Goal: Task Accomplishment & Management: Manage account settings

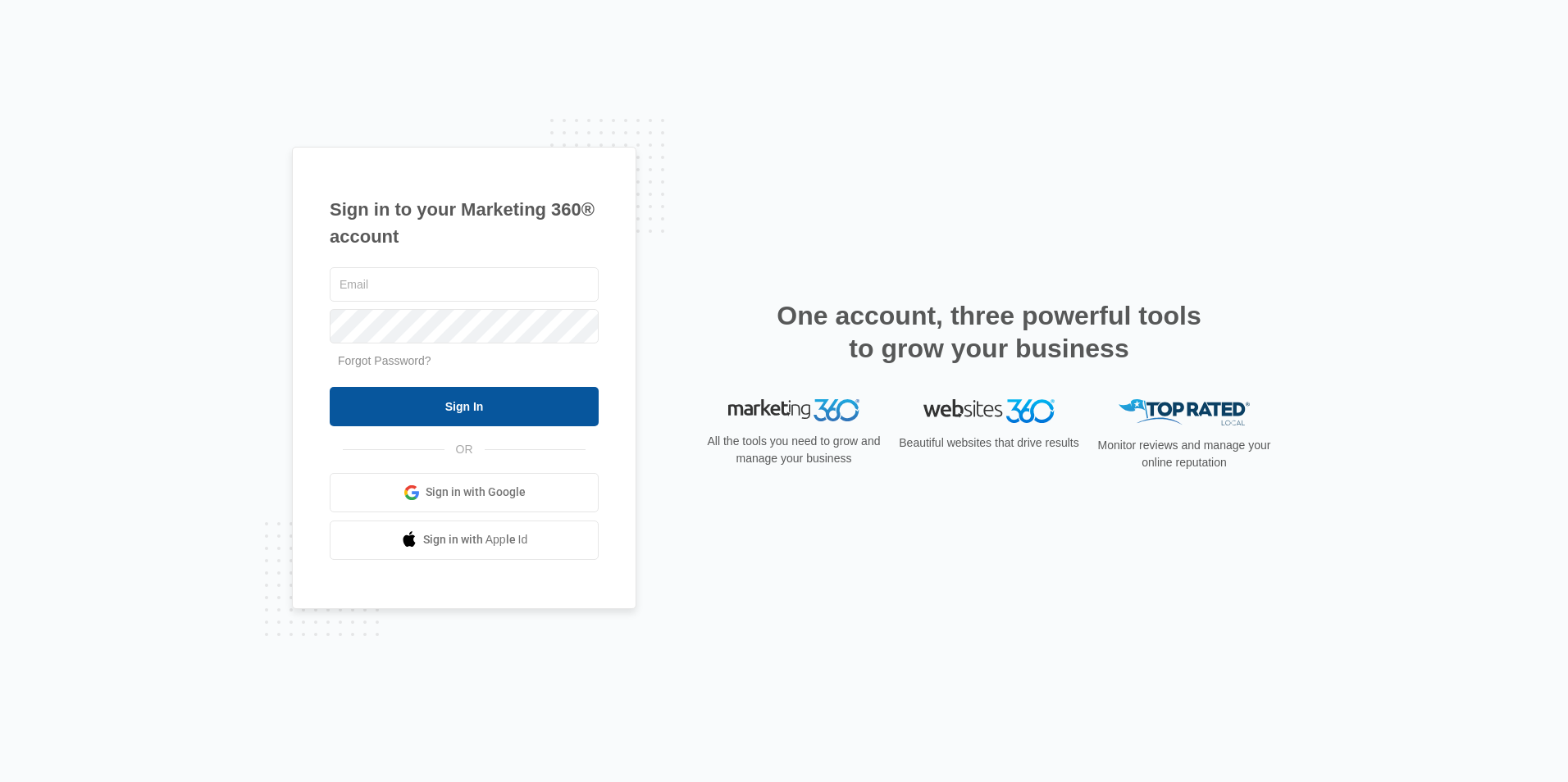
type input "[PERSON_NAME][EMAIL_ADDRESS][DOMAIN_NAME]"
click at [430, 417] on input "Sign In" at bounding box center [463, 406] width 269 height 39
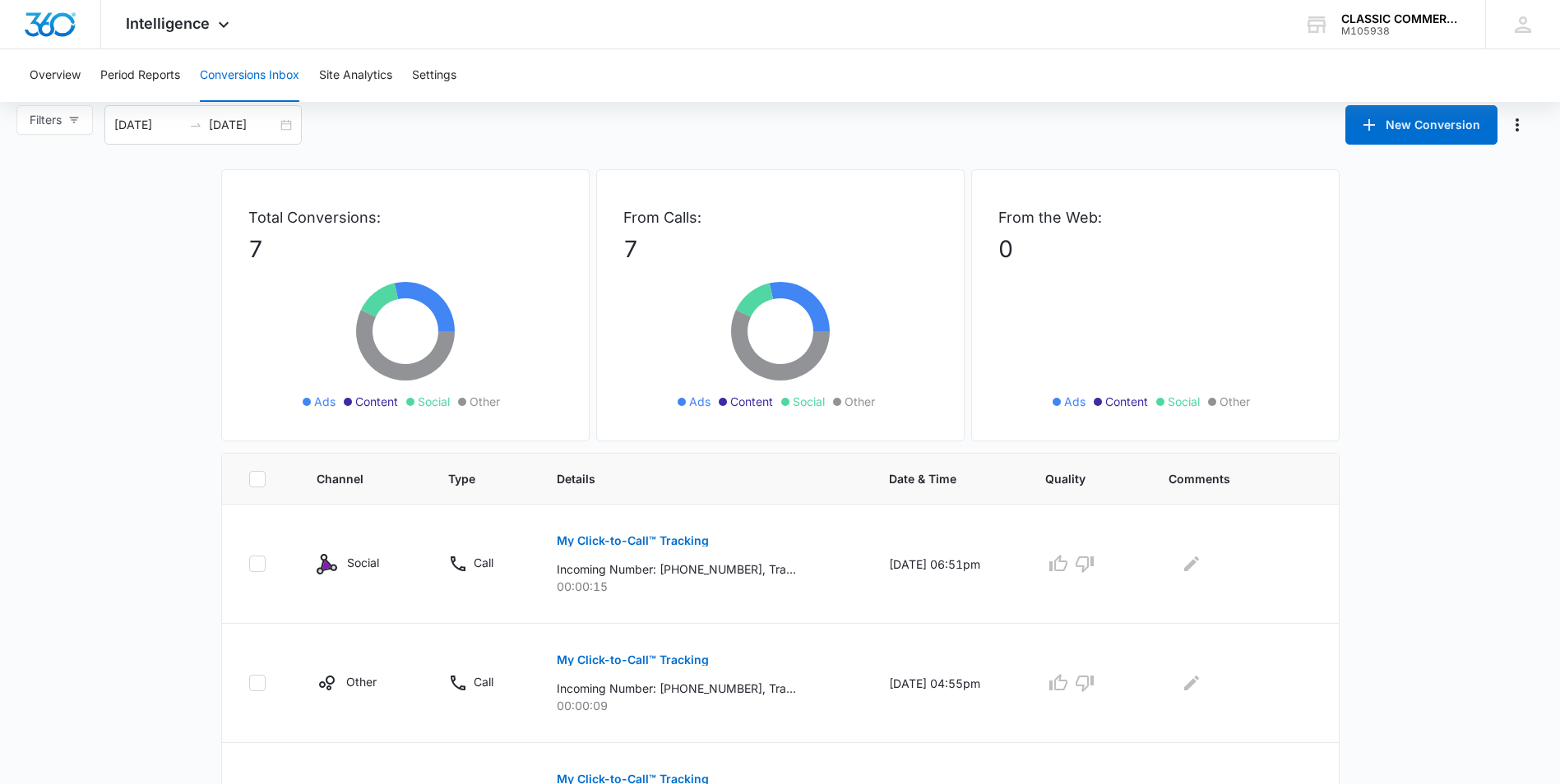
scroll to position [328, 0]
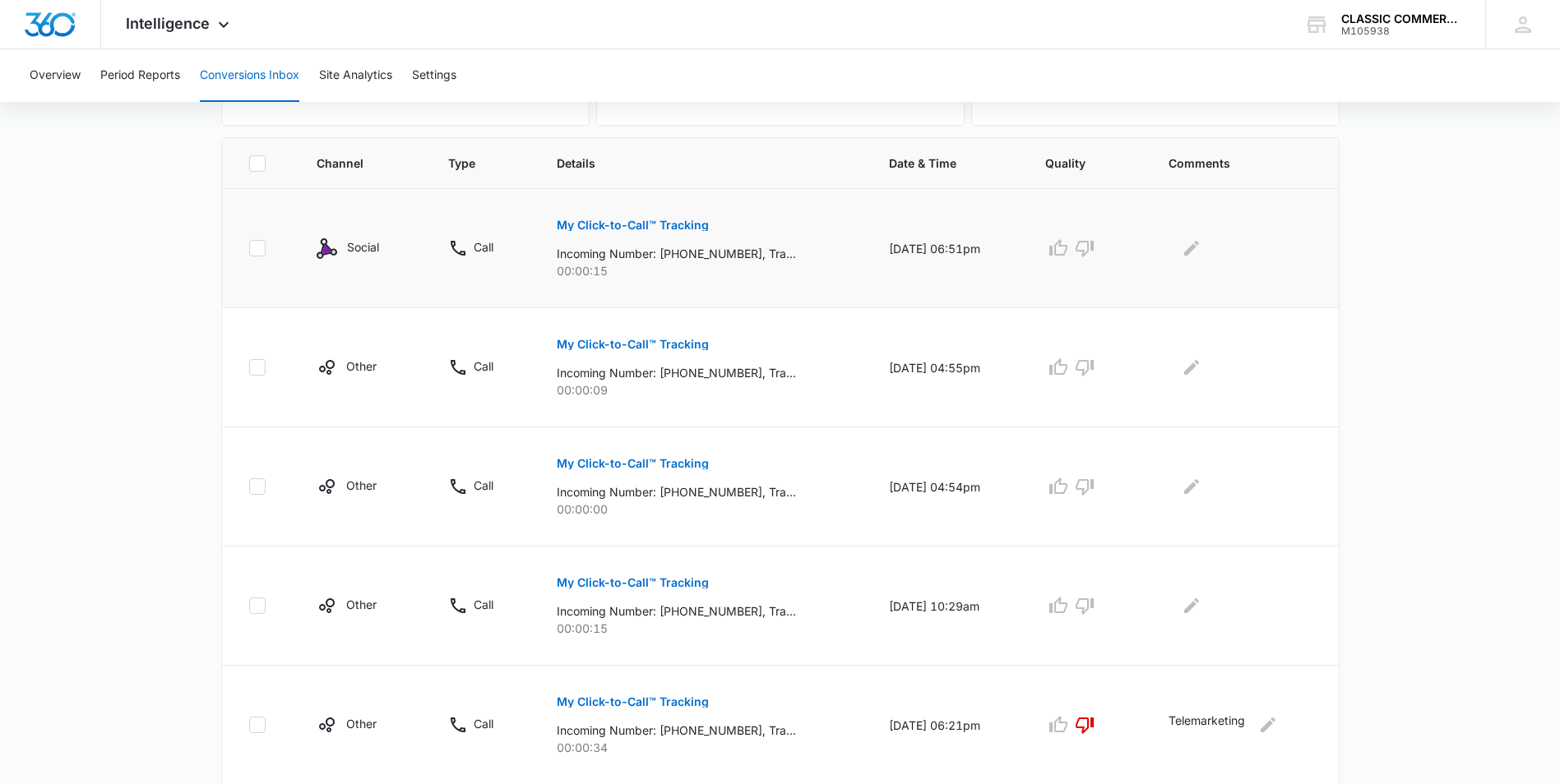
click at [616, 220] on p "My Click-to-Call™ Tracking" at bounding box center [633, 225] width 152 height 12
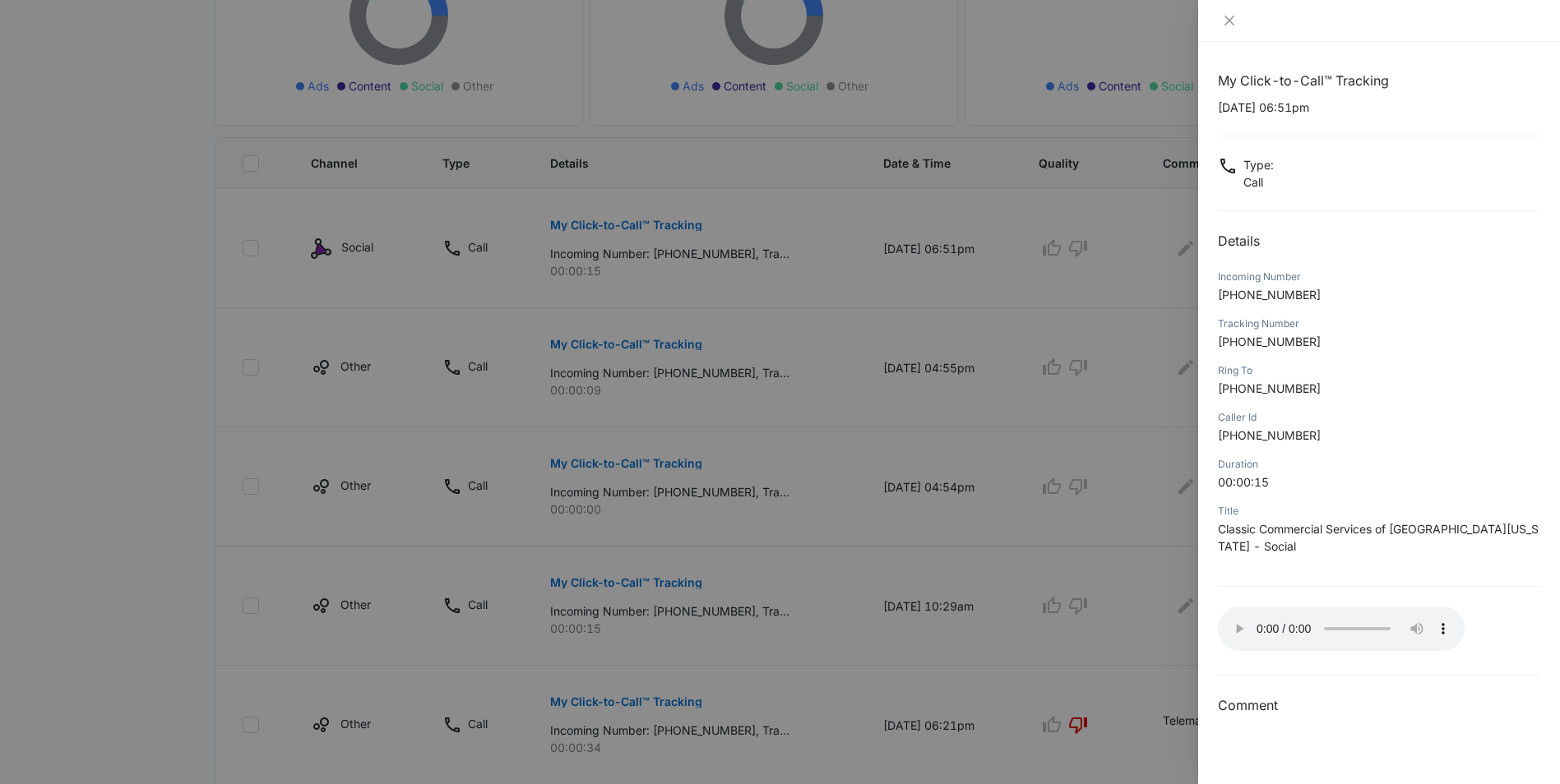
click at [1105, 192] on div at bounding box center [780, 392] width 1560 height 784
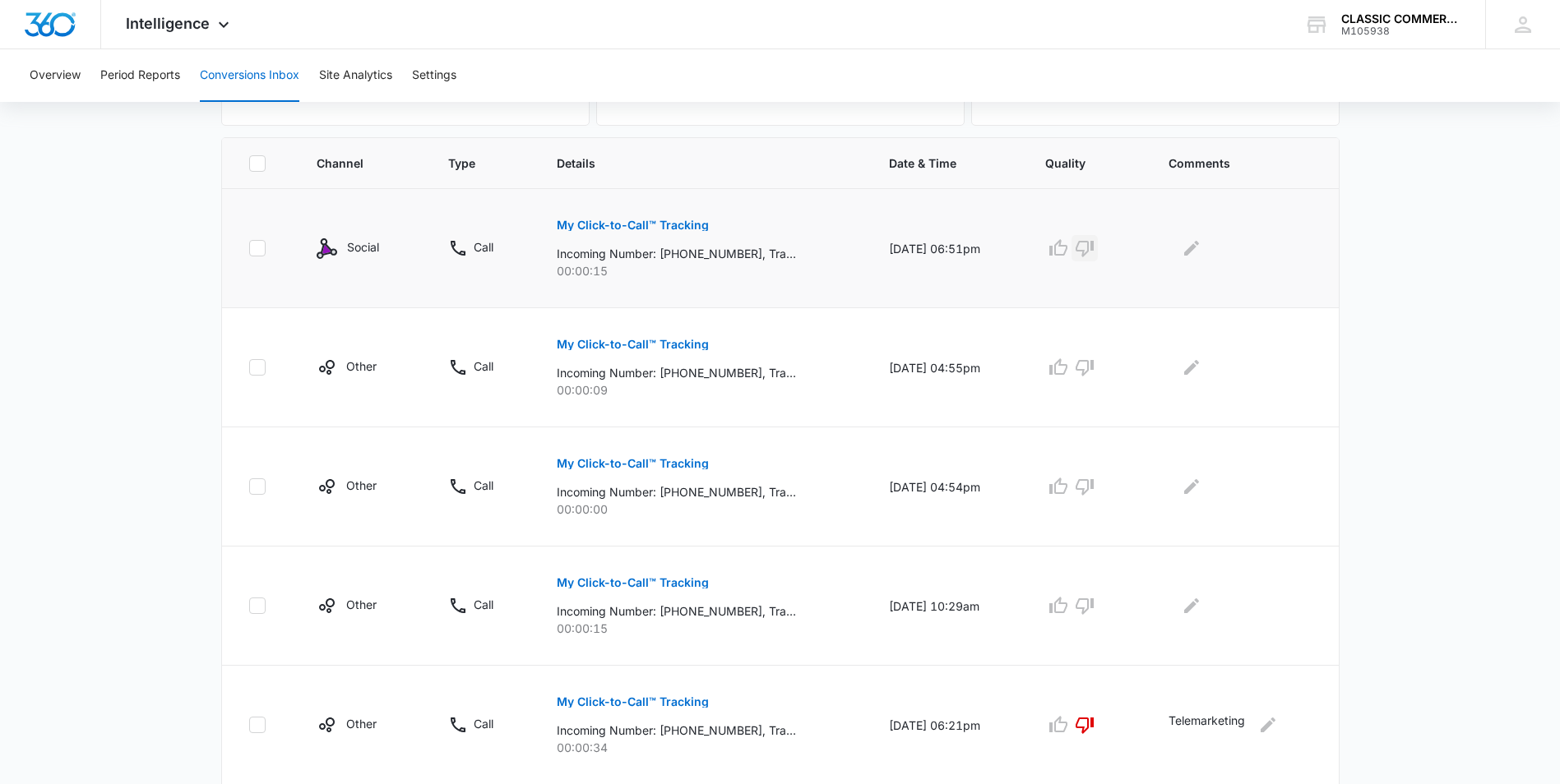
click at [1092, 251] on icon "button" at bounding box center [1084, 249] width 18 height 16
click at [581, 344] on p "My Click-to-Call™ Tracking" at bounding box center [633, 344] width 152 height 12
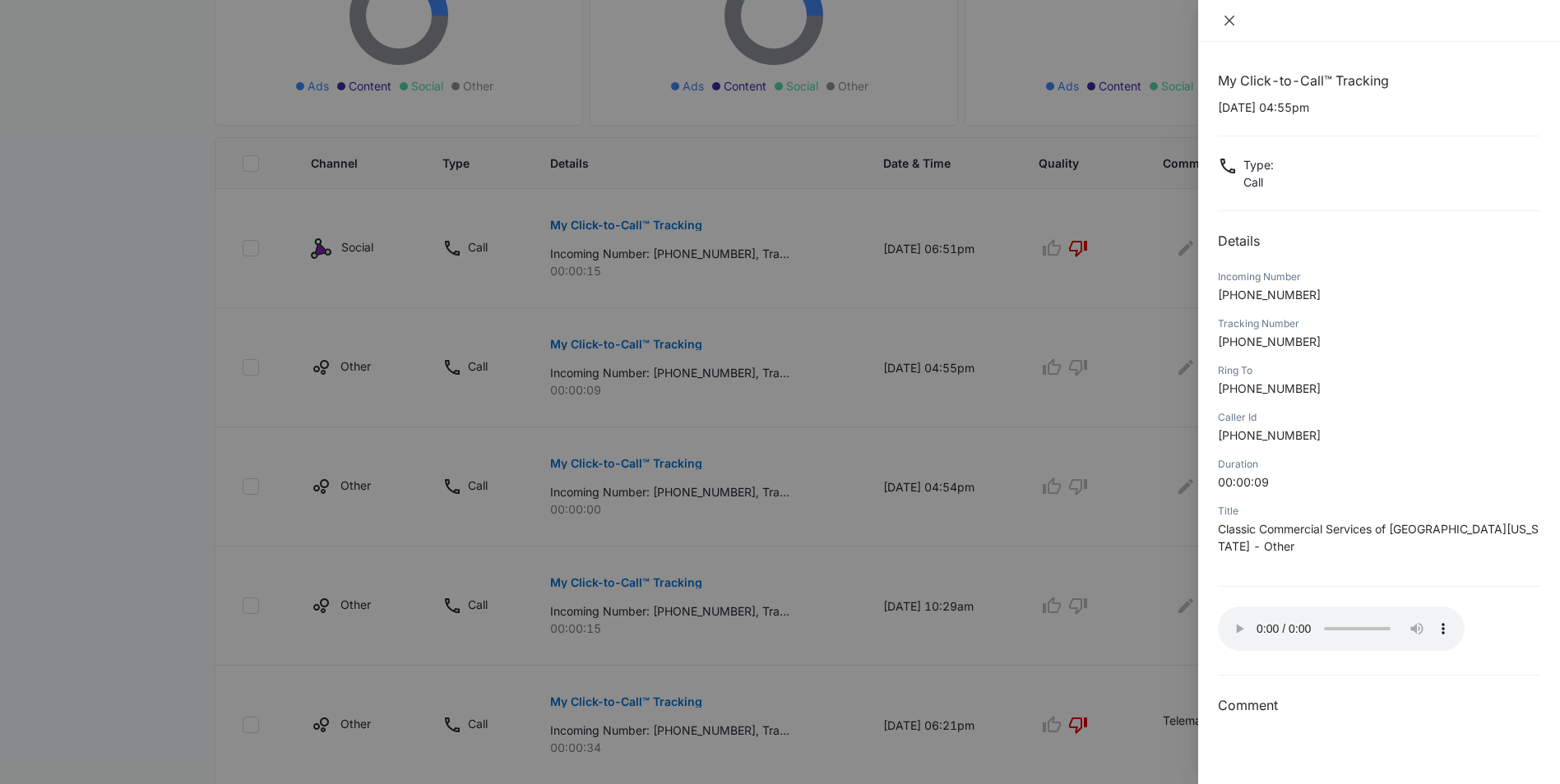
click at [1224, 19] on icon "close" at bounding box center [1230, 21] width 13 height 13
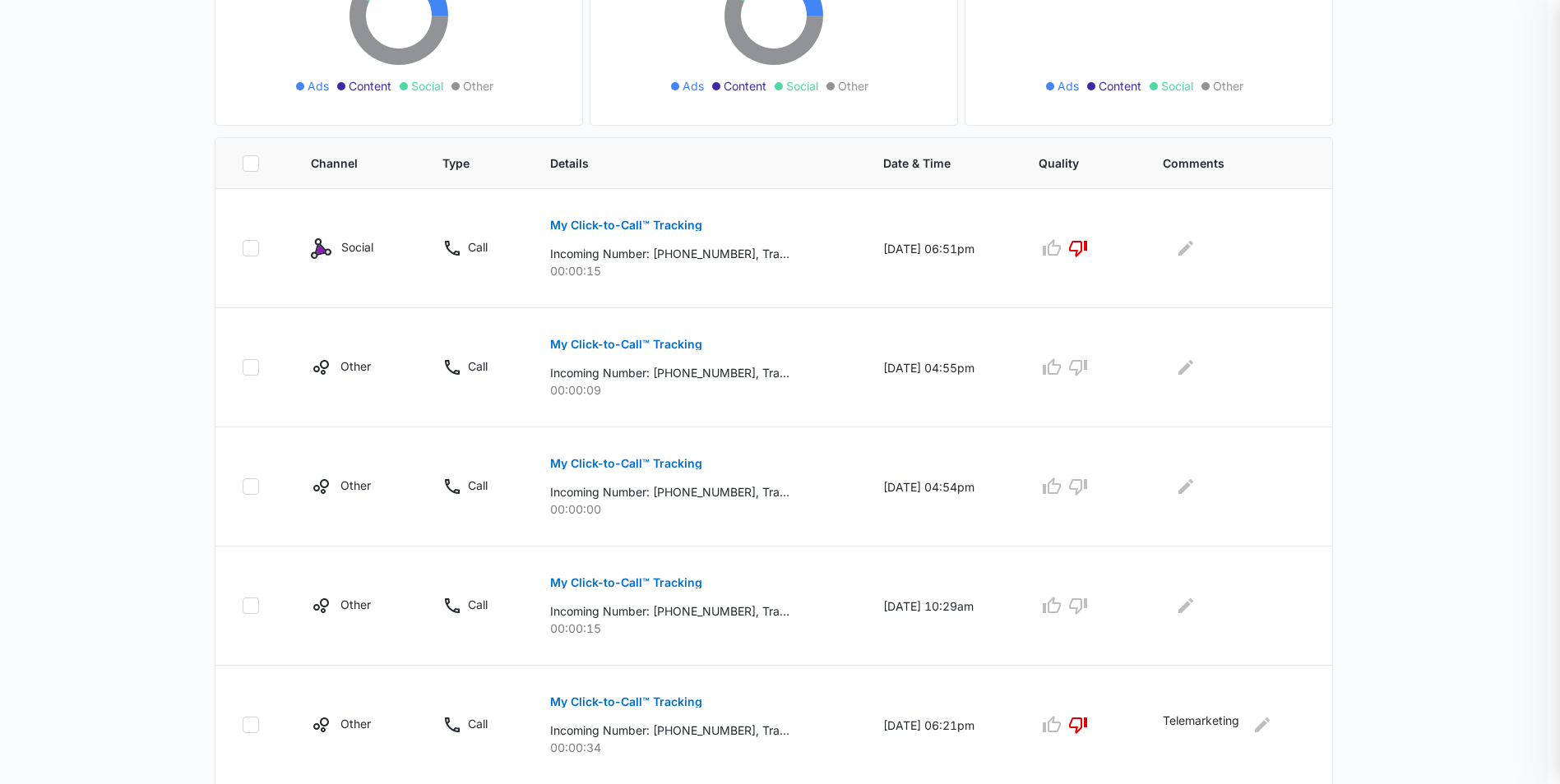
click at [1224, 19] on div "My Click-to-Call™ Tracking [DATE] 04:55pm Type : Call Details Incoming Number […" at bounding box center [780, 392] width 1560 height 784
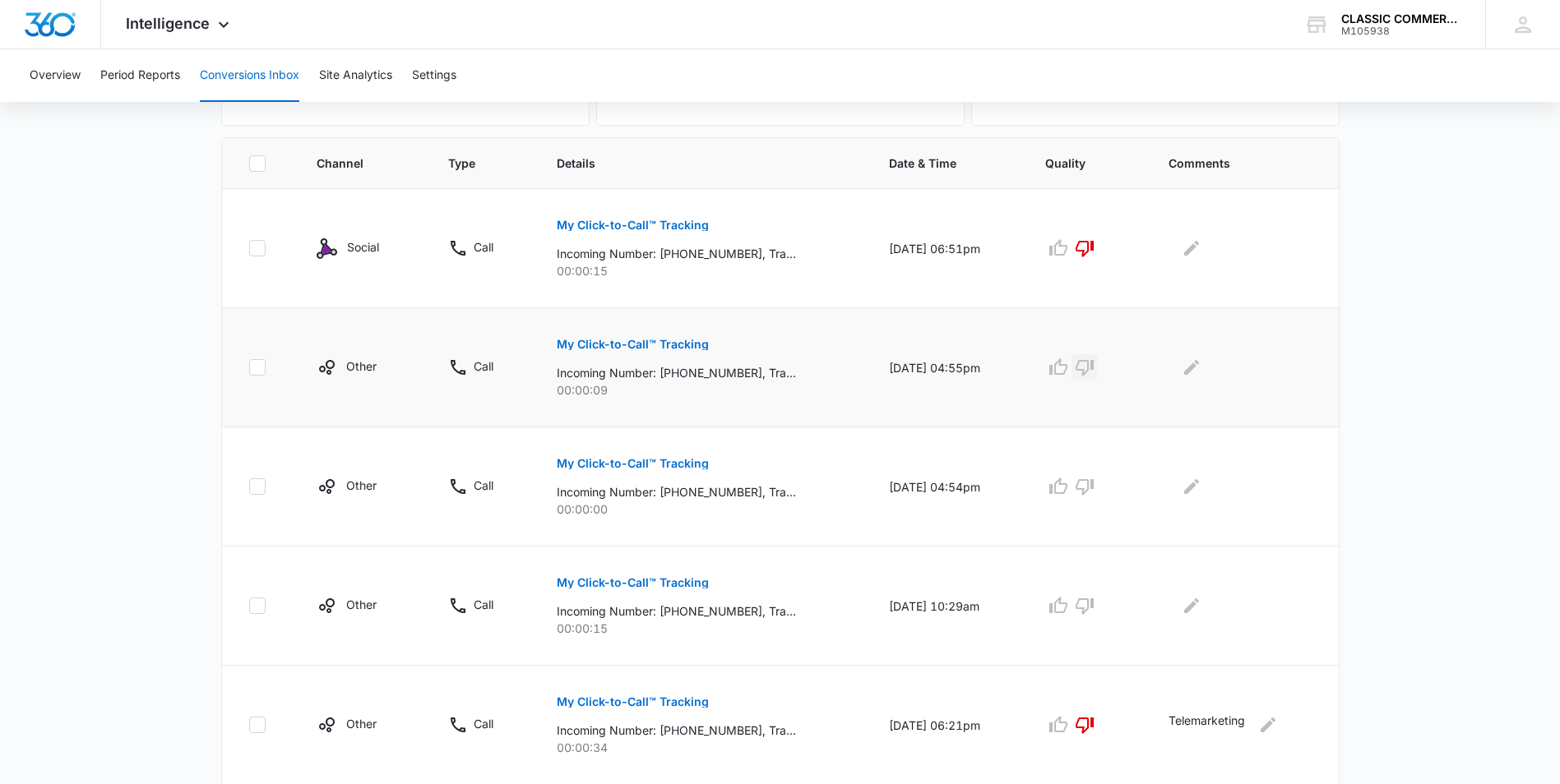
click at [1085, 370] on icon "button" at bounding box center [1084, 368] width 18 height 16
click at [1094, 491] on icon "button" at bounding box center [1084, 487] width 20 height 20
click at [599, 575] on button "My Click-to-Call™ Tracking" at bounding box center [633, 583] width 152 height 39
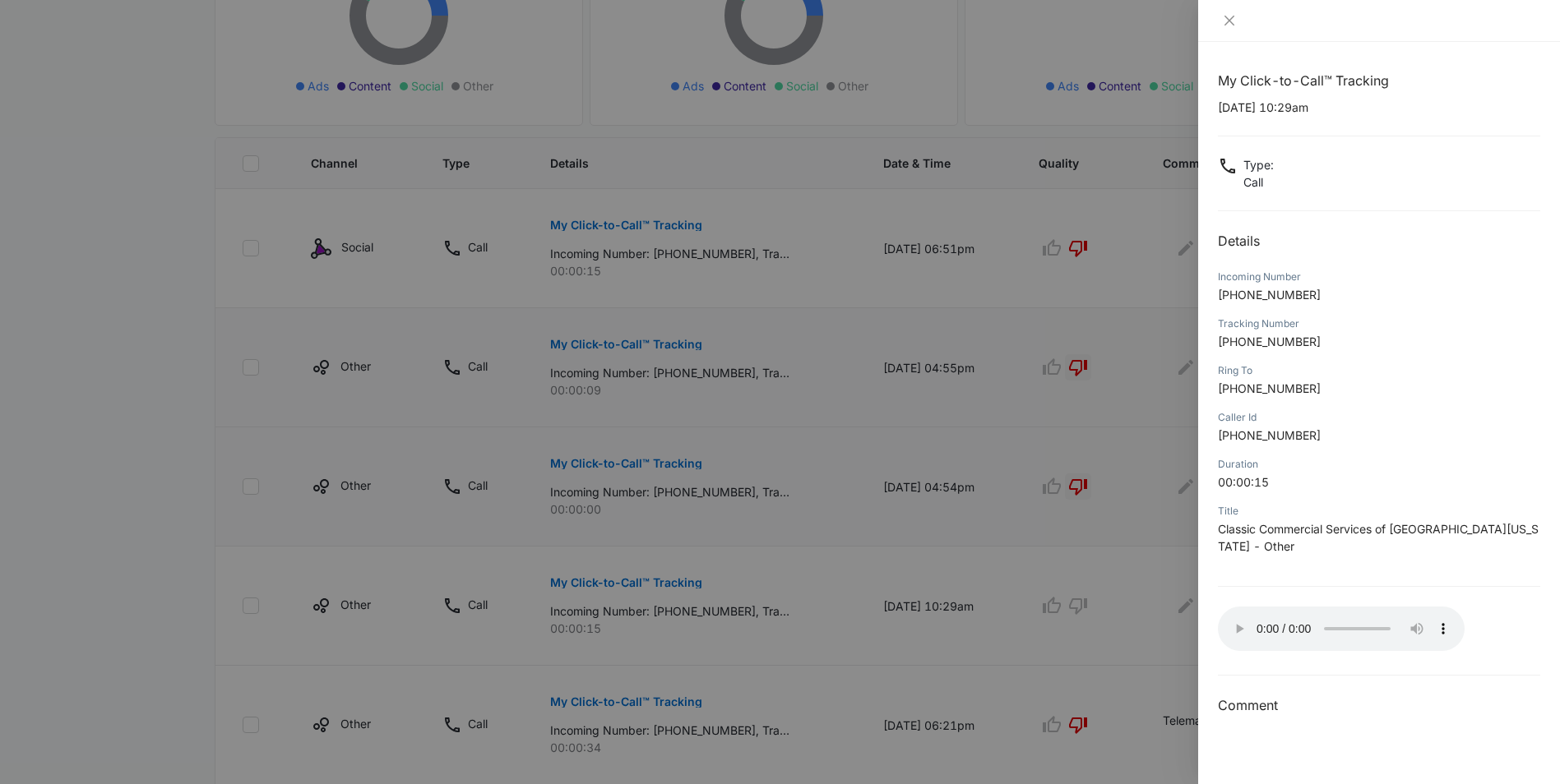
click at [1081, 603] on div at bounding box center [780, 392] width 1560 height 784
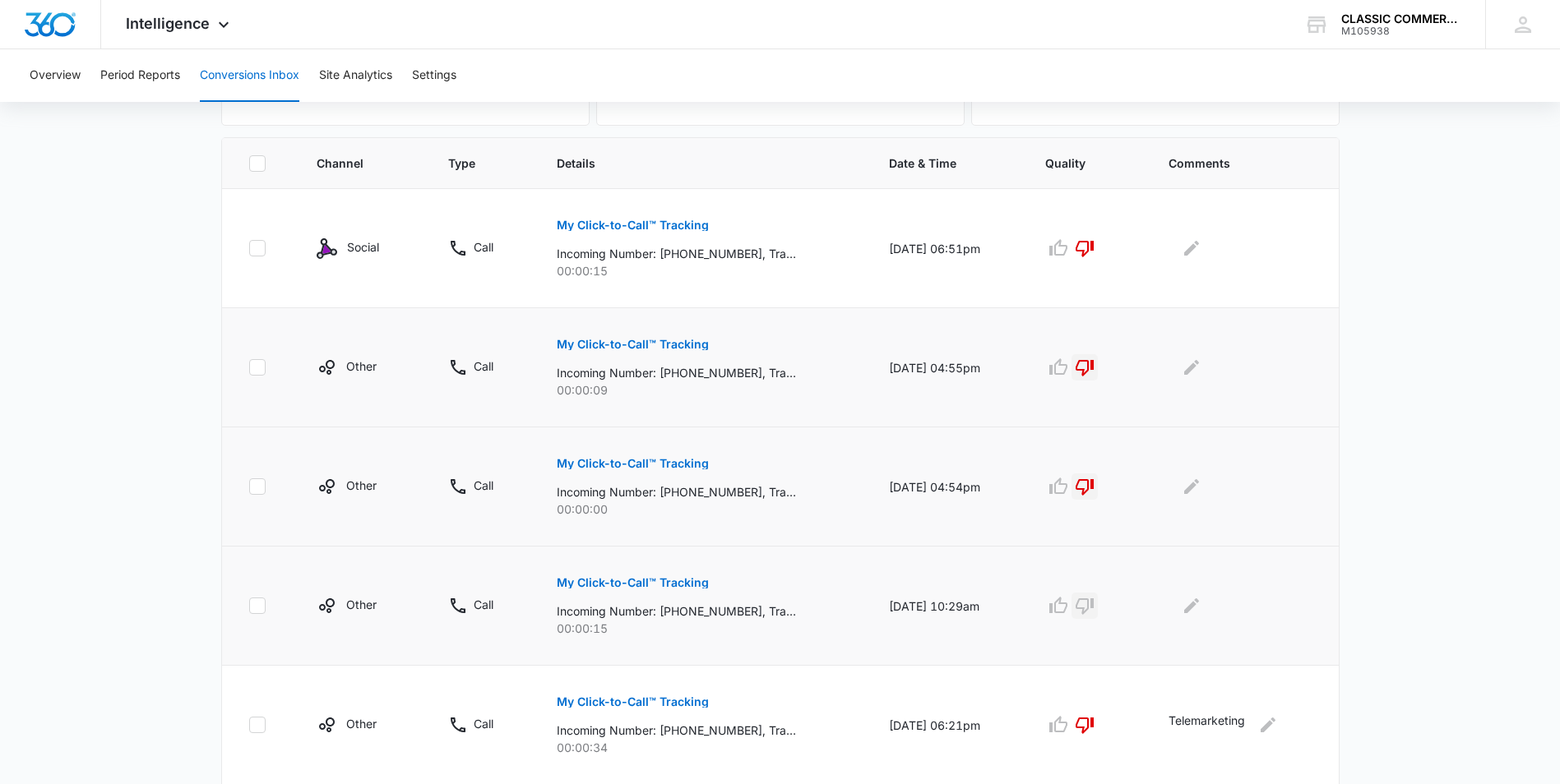
click at [1090, 606] on icon "button" at bounding box center [1084, 606] width 20 height 20
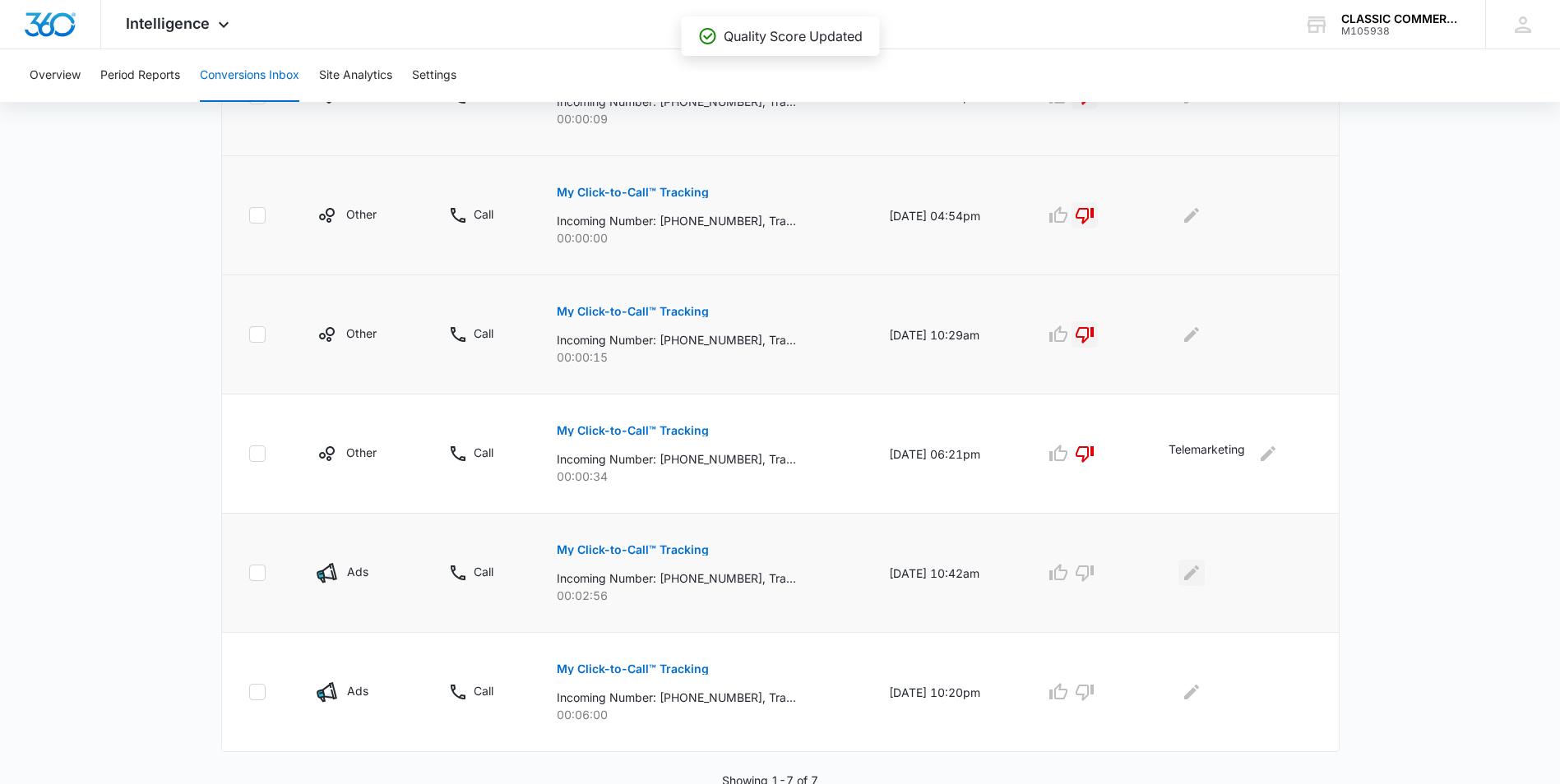
scroll to position [605, 0]
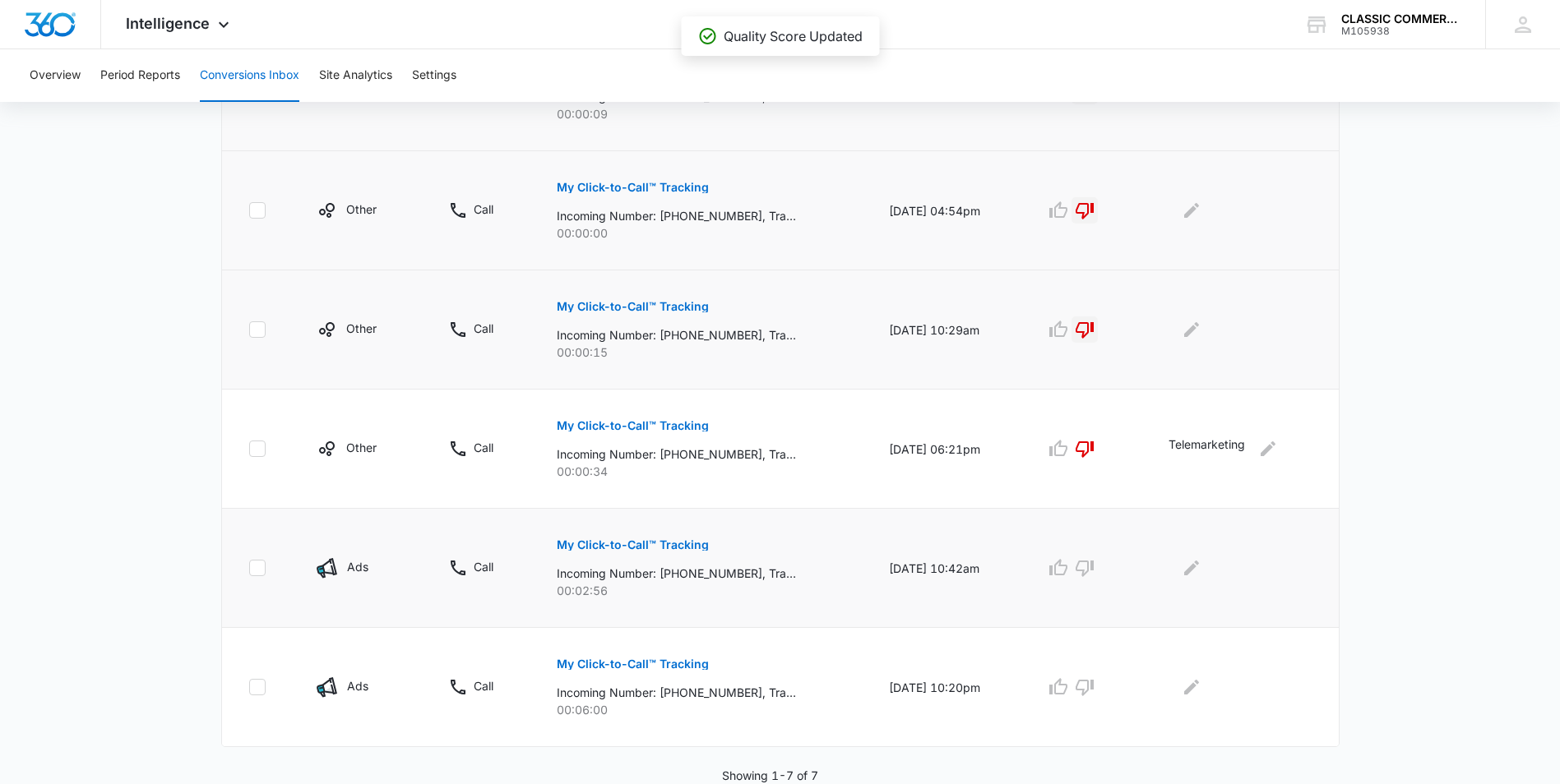
click at [606, 536] on button "My Click-to-Call™ Tracking" at bounding box center [633, 545] width 152 height 39
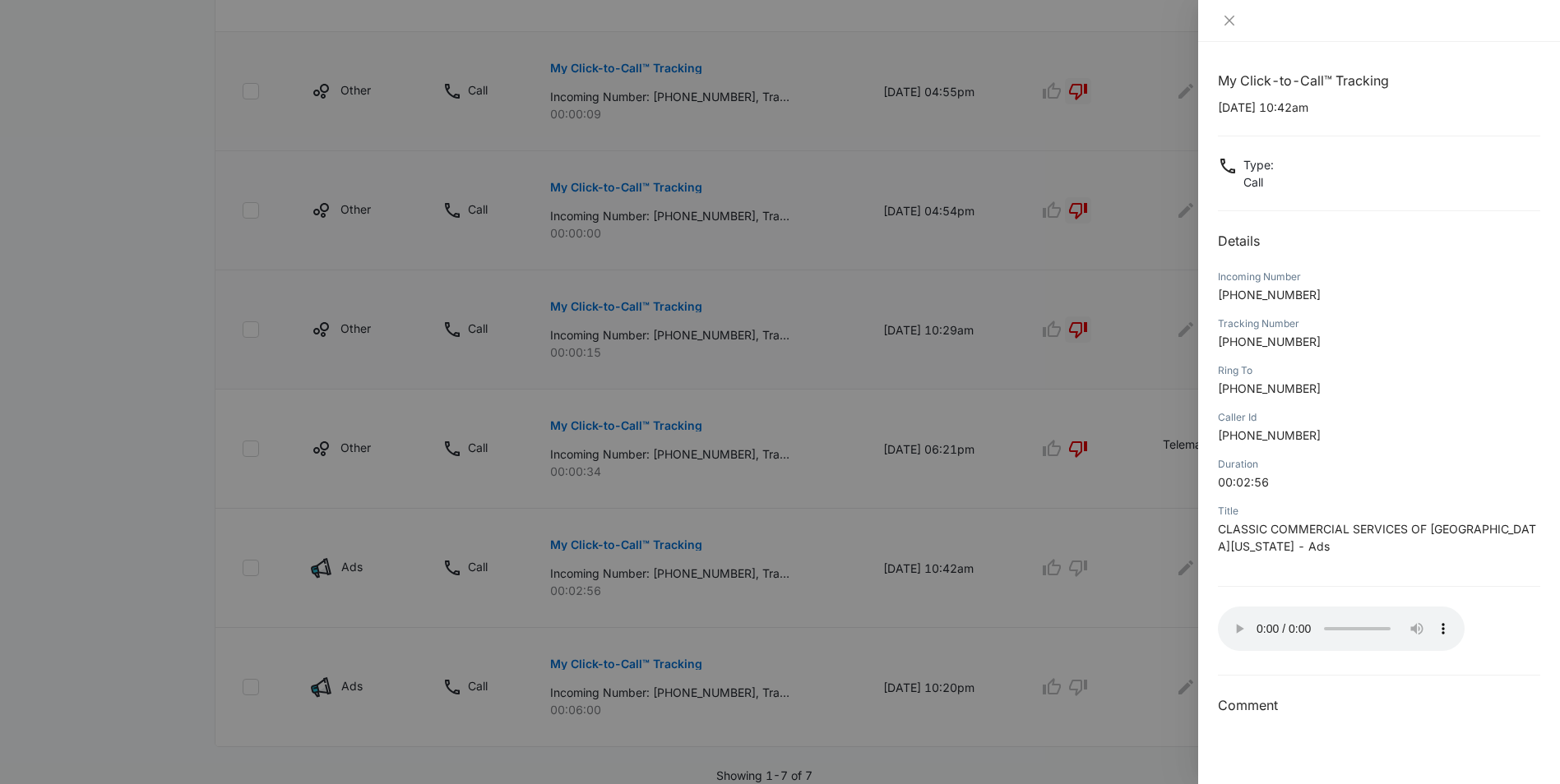
click at [1150, 609] on div at bounding box center [780, 392] width 1560 height 784
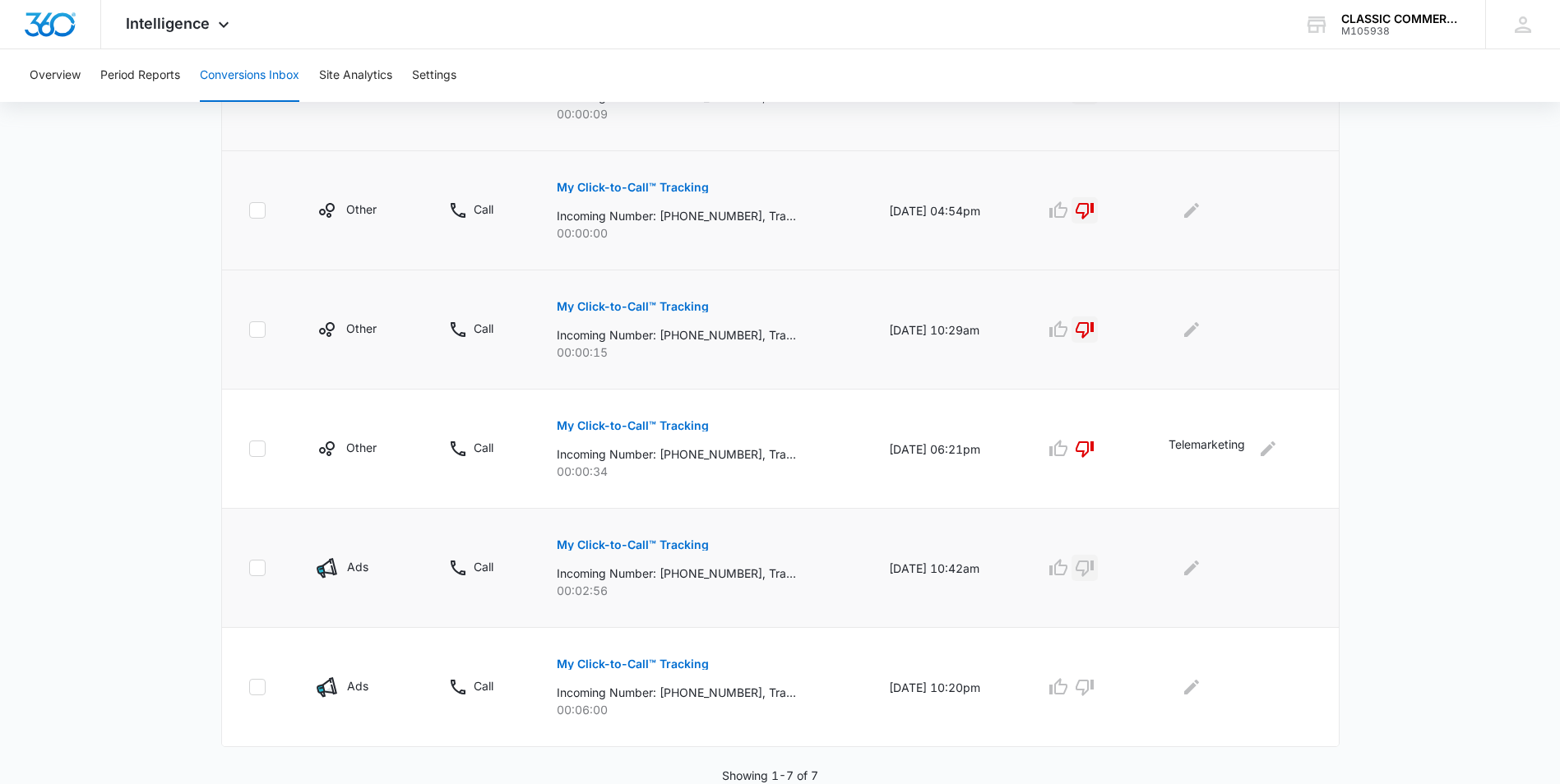
click at [1093, 564] on icon "button" at bounding box center [1084, 568] width 18 height 16
click at [1194, 568] on icon "Edit Comments" at bounding box center [1191, 567] width 15 height 15
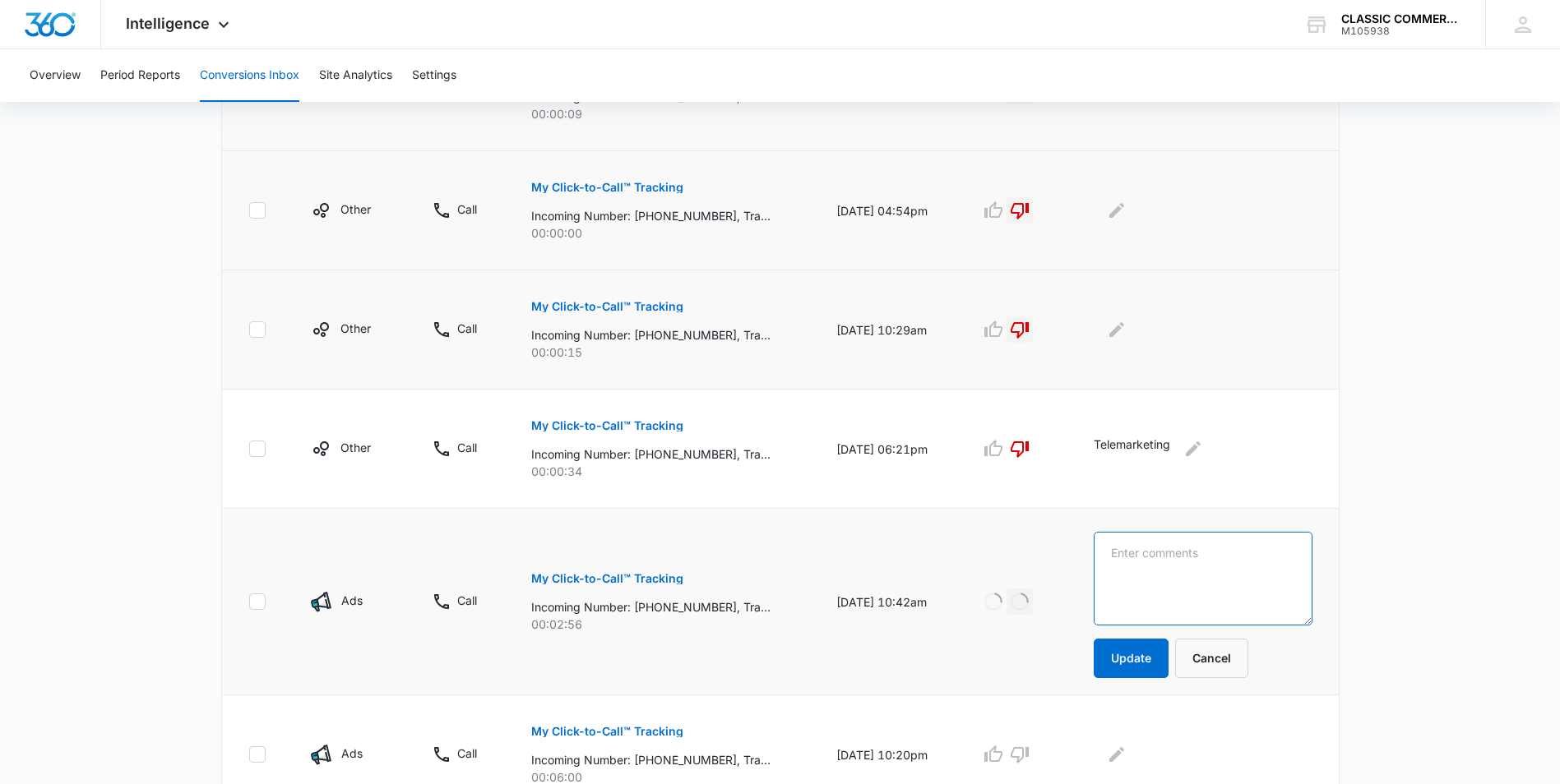
click at [1179, 560] on textarea at bounding box center [1202, 578] width 218 height 94
type textarea "Residential"
click at [1162, 662] on button "Update" at bounding box center [1131, 659] width 75 height 39
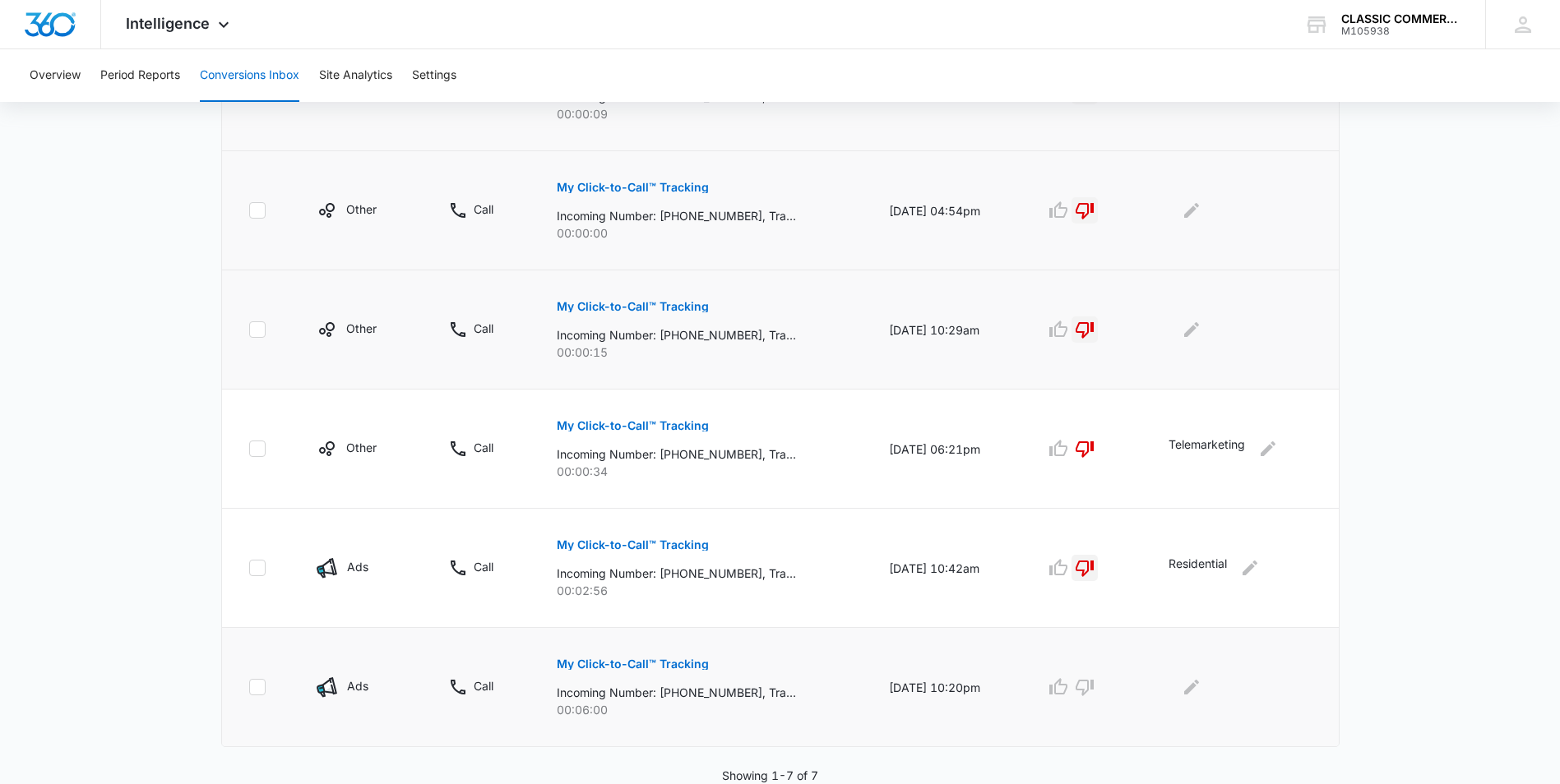
click at [607, 665] on p "My Click-to-Call™ Tracking" at bounding box center [633, 664] width 152 height 12
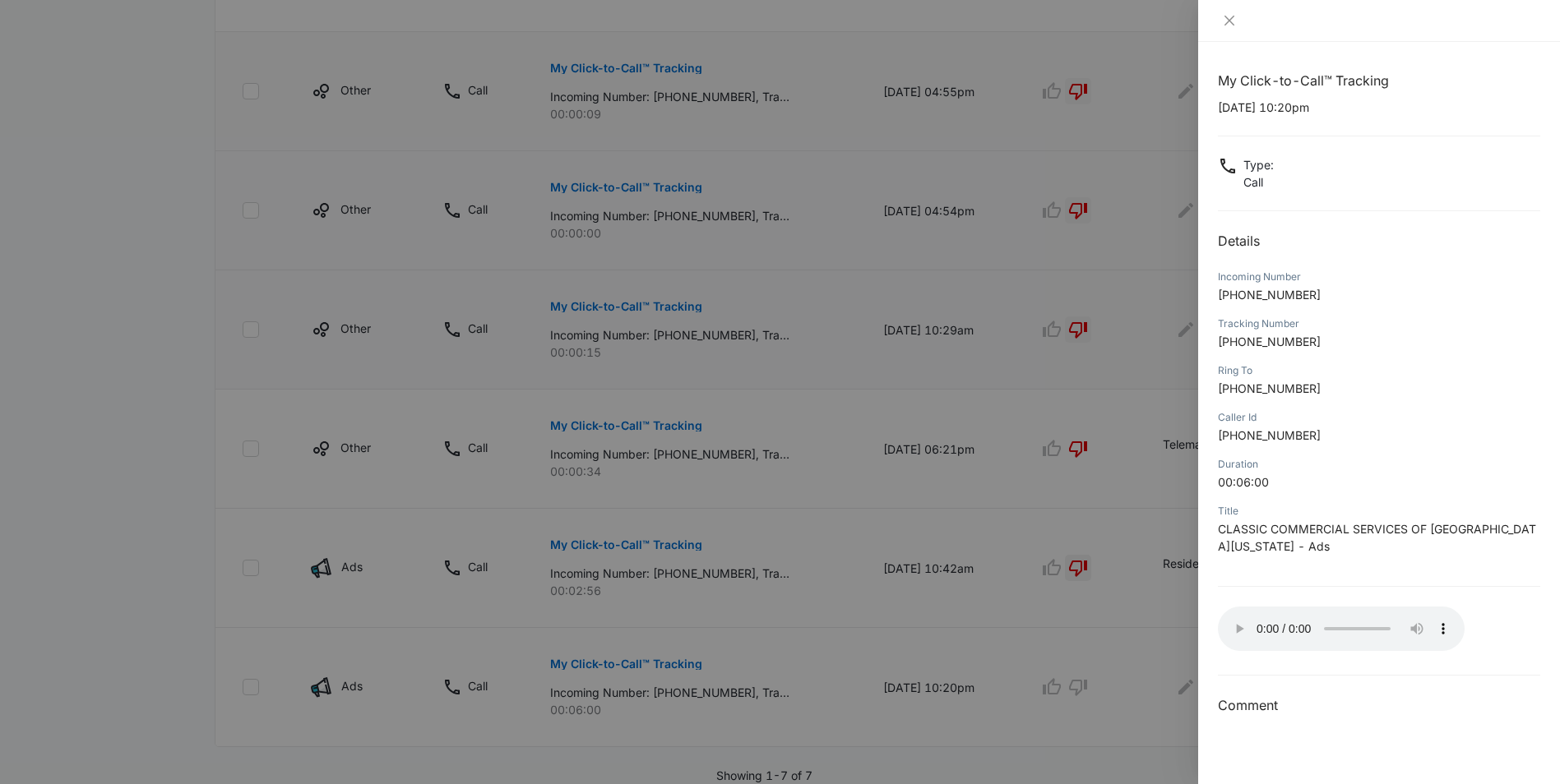
click at [1083, 689] on div at bounding box center [780, 392] width 1560 height 784
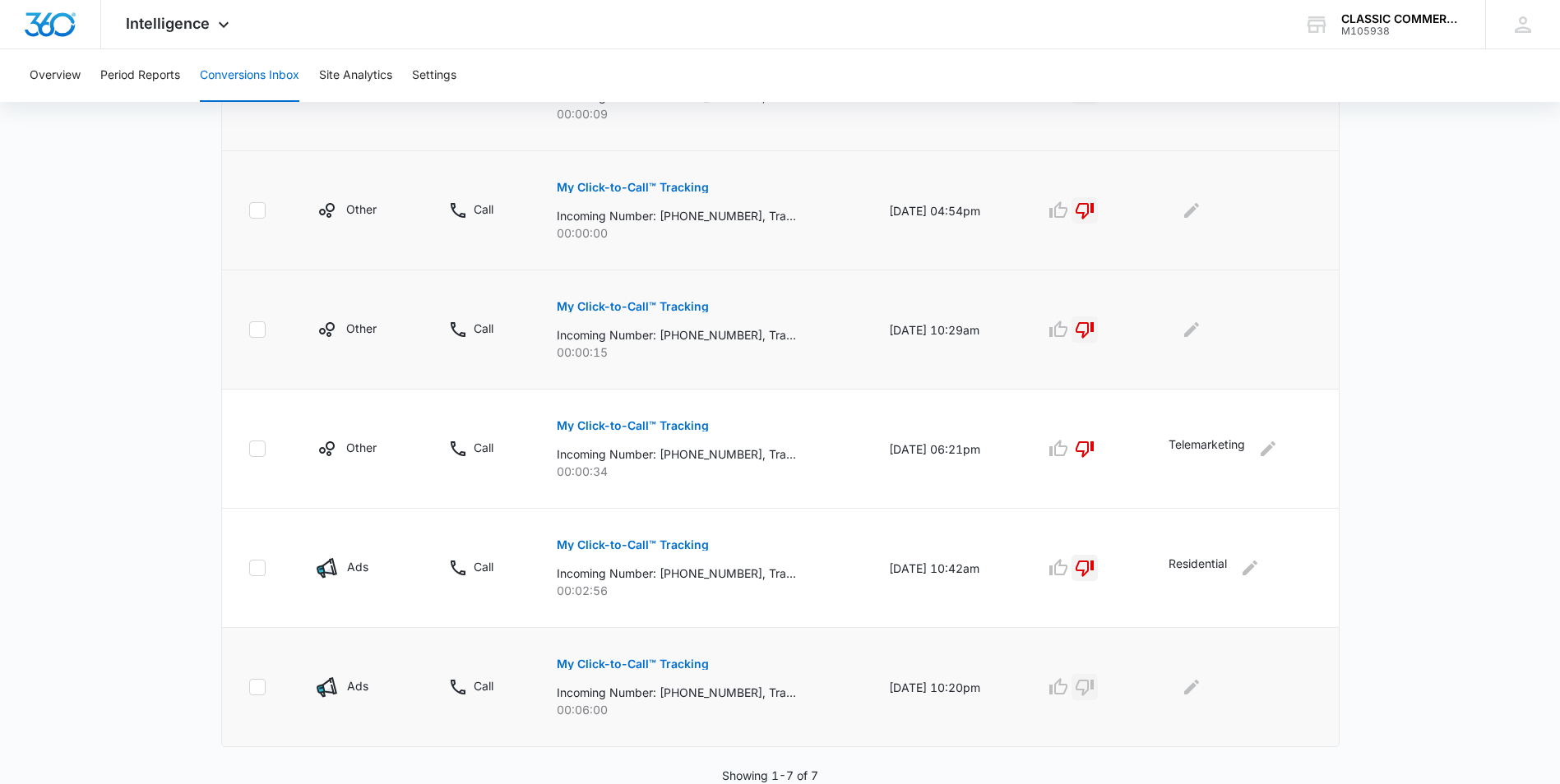
click at [1093, 686] on icon "button" at bounding box center [1084, 687] width 20 height 20
click at [1187, 691] on icon "Edit Comments" at bounding box center [1192, 687] width 20 height 20
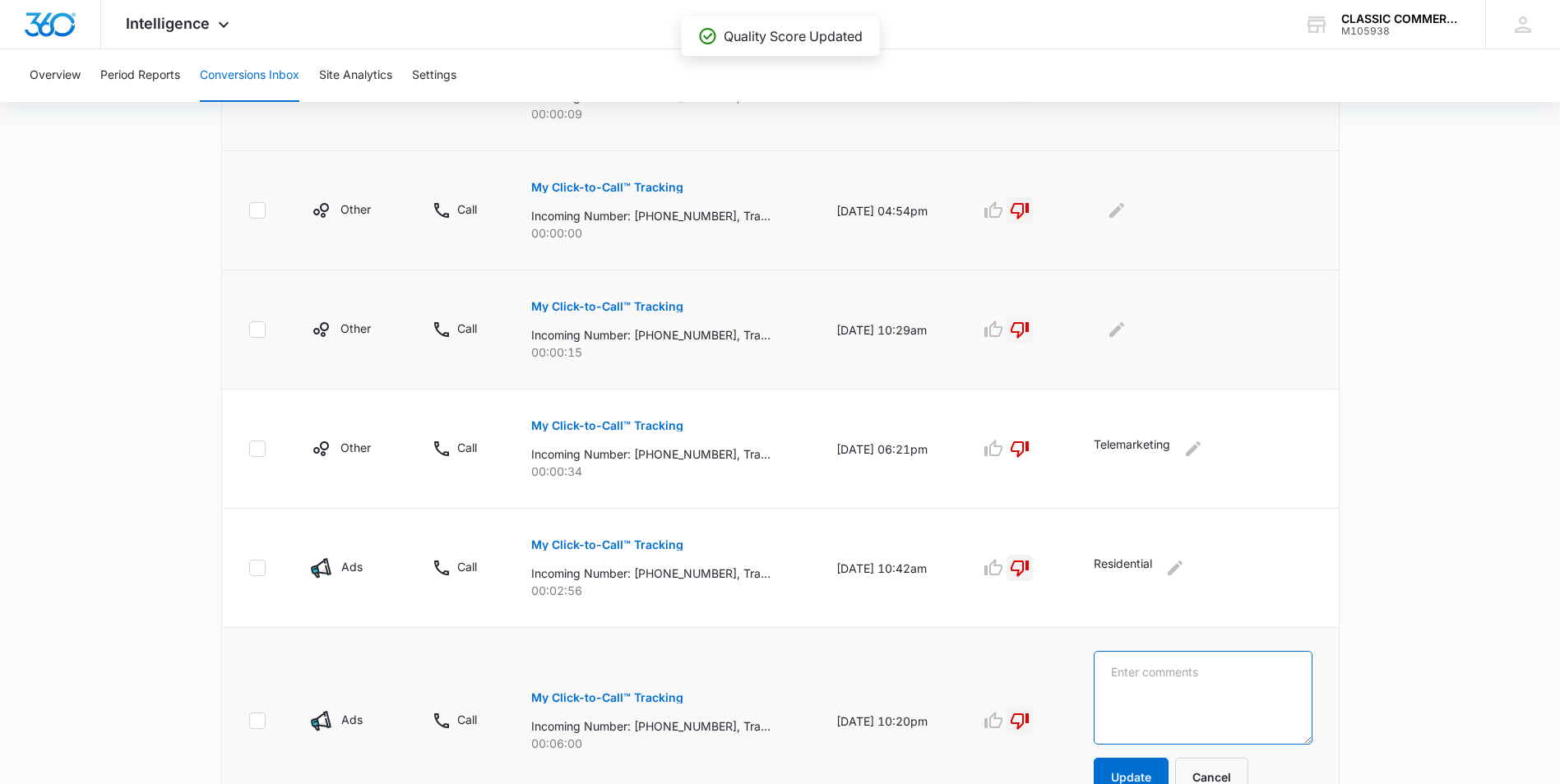
click at [1182, 678] on textarea at bounding box center [1202, 697] width 218 height 94
type textarea "residential"
click at [1153, 777] on button "Update" at bounding box center [1131, 778] width 75 height 39
